Goal: Task Accomplishment & Management: Manage account settings

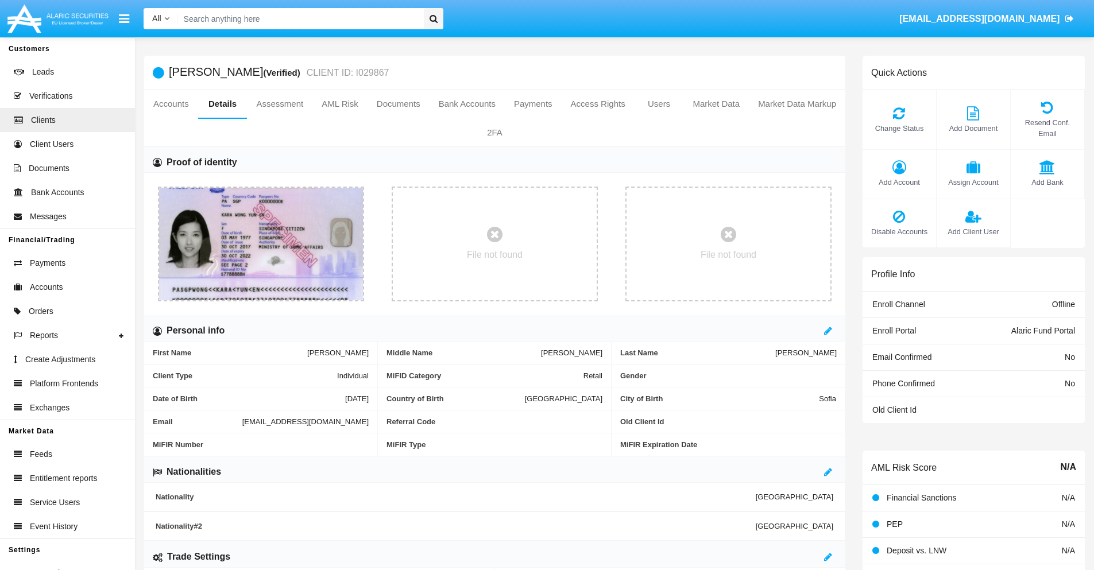
click at [899, 182] on span "Add Account" at bounding box center [899, 182] width 62 height 11
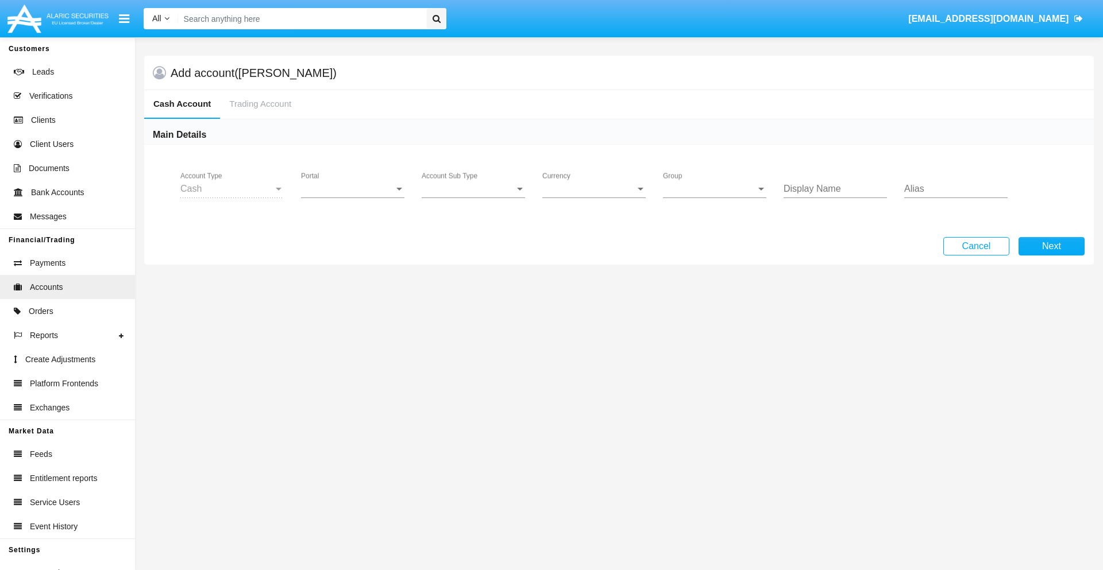
click at [353, 189] on span "Portal" at bounding box center [347, 189] width 93 height 10
click at [354, 253] on span "Alaric Fund Portal" at bounding box center [354, 253] width 106 height 28
click at [473, 189] on span "Account Sub Type" at bounding box center [468, 189] width 93 height 10
click at [473, 198] on span "Fund Cash" at bounding box center [473, 198] width 103 height 28
click at [714, 189] on span "Group" at bounding box center [709, 189] width 93 height 10
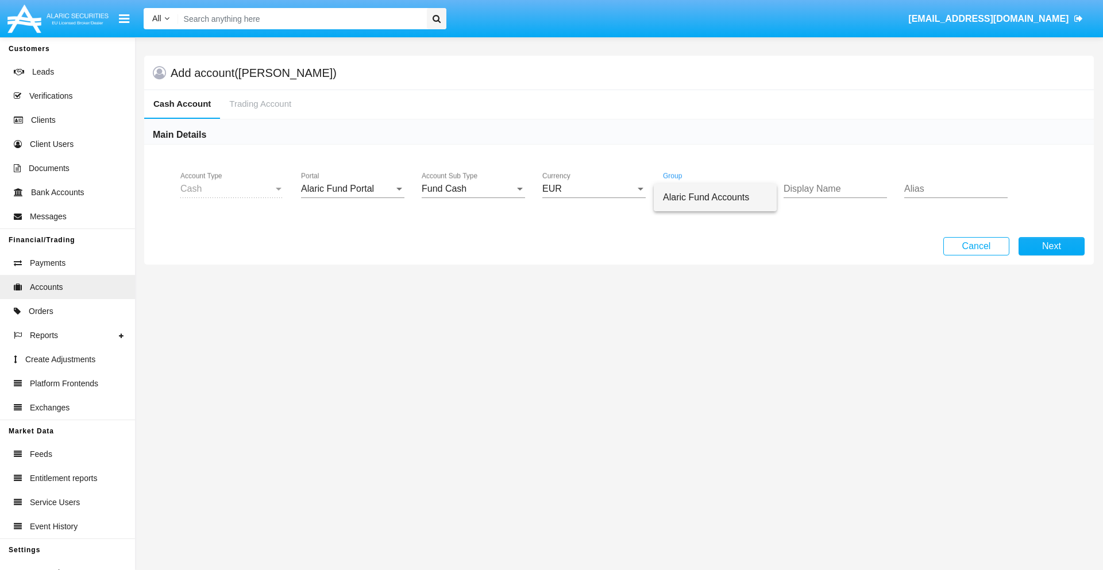
click at [715, 198] on span "Alaric Fund Accounts" at bounding box center [715, 198] width 105 height 28
type input "silver"
type input "black"
click at [1051, 246] on button "Next" at bounding box center [1051, 246] width 66 height 18
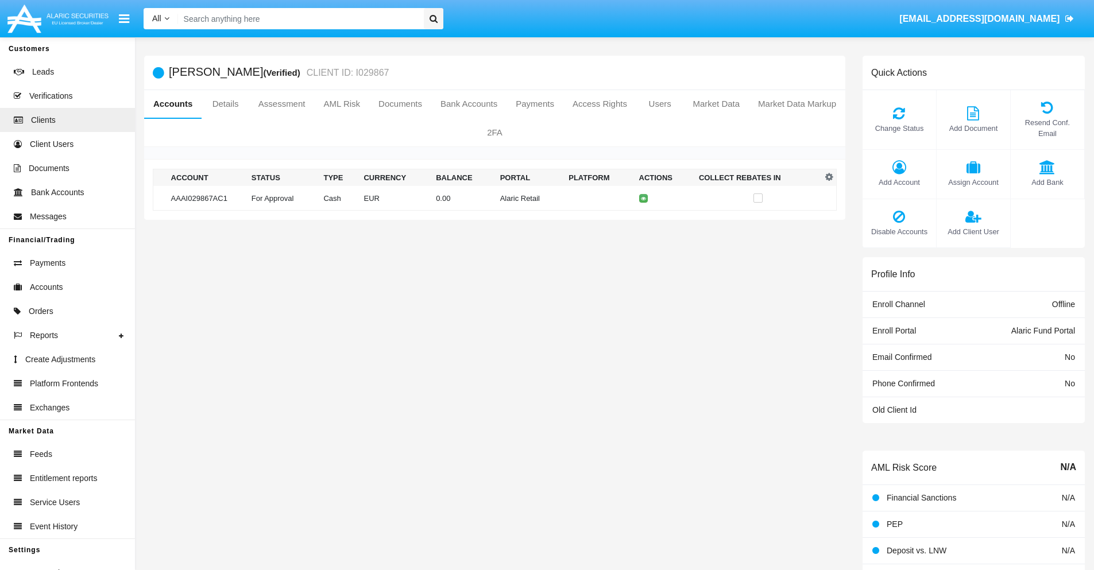
click at [496, 198] on td "Alaric Retail" at bounding box center [530, 198] width 69 height 25
click at [899, 128] on span "Change Status" at bounding box center [899, 128] width 62 height 11
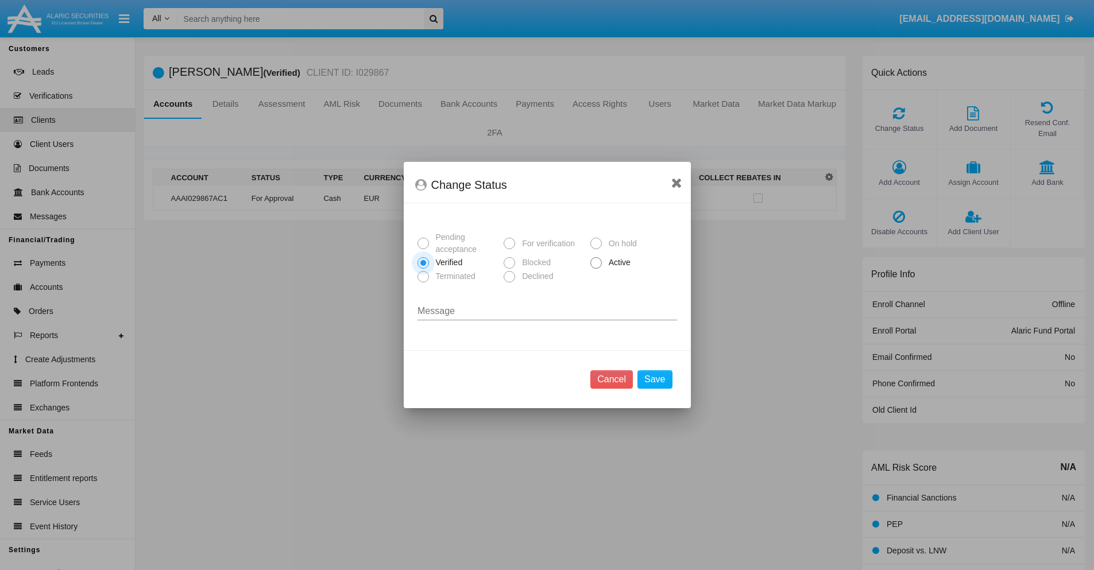
click at [617, 262] on span "Active" at bounding box center [618, 263] width 32 height 12
click at [596, 269] on input "Active" at bounding box center [596, 269] width 1 height 1
radio input "true"
click at [655, 380] on button "Save" at bounding box center [655, 379] width 34 height 18
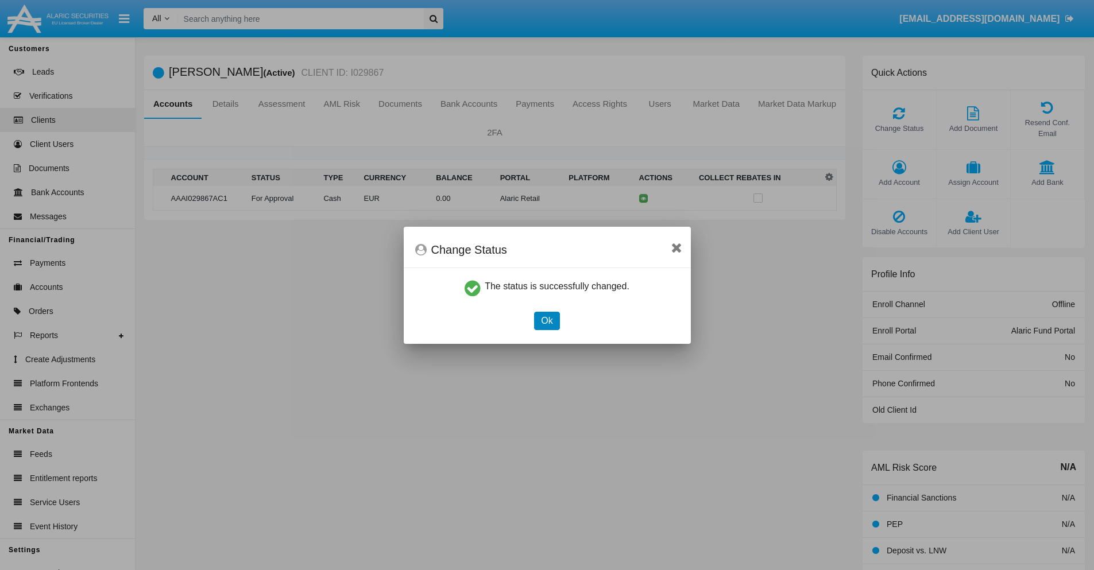
click at [547, 320] on button "Ok" at bounding box center [546, 321] width 25 height 18
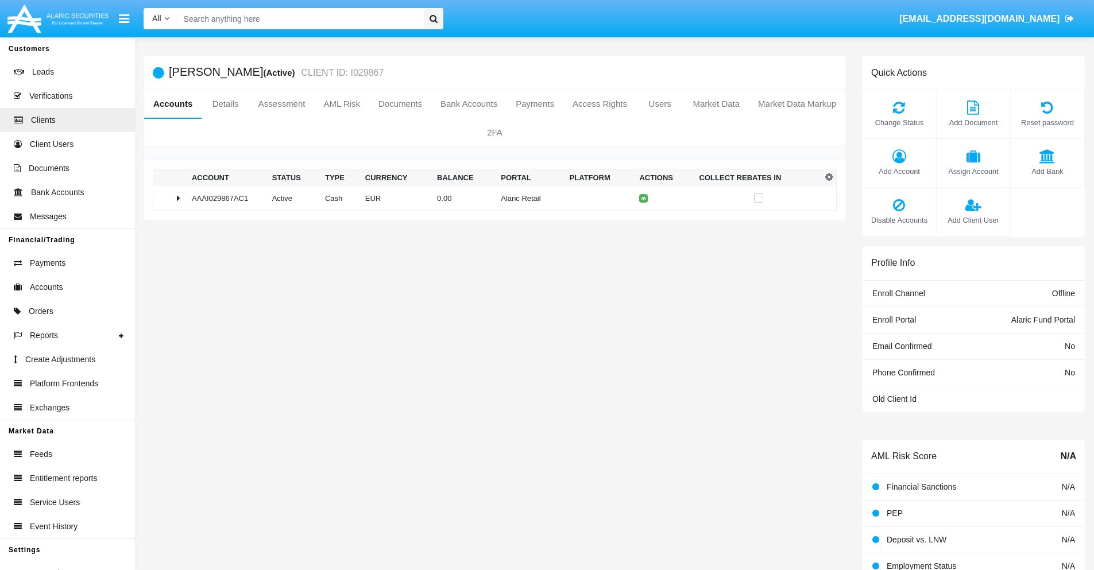
click at [490, 198] on td "0.00" at bounding box center [464, 198] width 64 height 25
click at [643, 222] on icon at bounding box center [645, 222] width 5 height 5
